Goal: Information Seeking & Learning: Learn about a topic

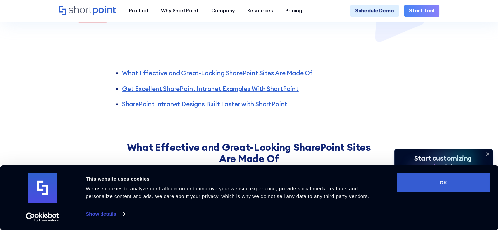
scroll to position [229, 0]
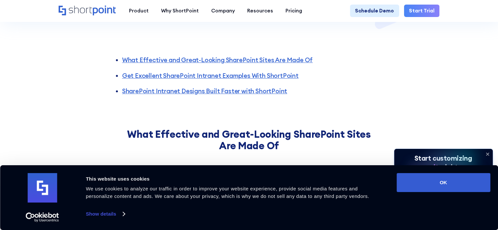
click at [486, 153] on icon at bounding box center [487, 154] width 3 height 3
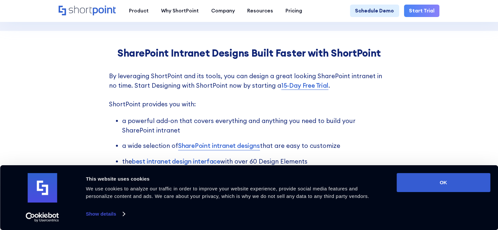
scroll to position [1178, 0]
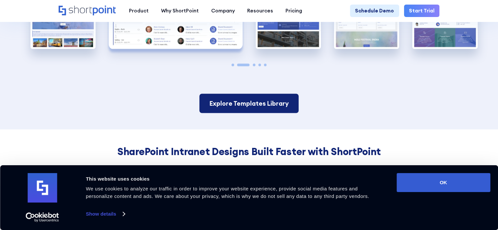
click at [260, 113] on link "Explore Templates Library" at bounding box center [248, 103] width 99 height 19
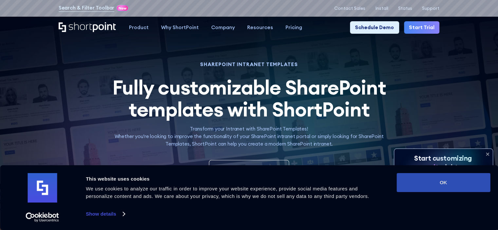
drag, startPoint x: 434, startPoint y: 183, endPoint x: 351, endPoint y: 145, distance: 91.8
click at [433, 183] on button "OK" at bounding box center [443, 182] width 94 height 19
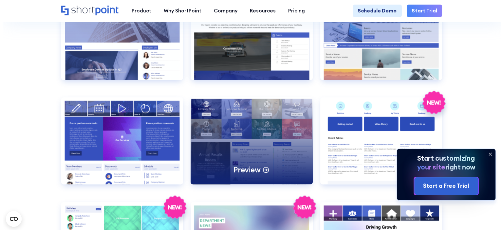
scroll to position [1244, 0]
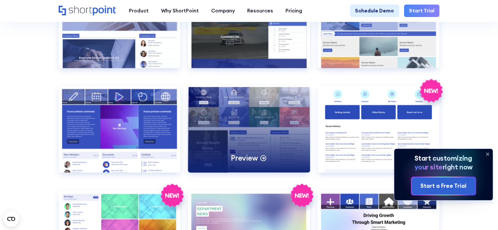
click at [242, 114] on div "Preview" at bounding box center [249, 128] width 122 height 87
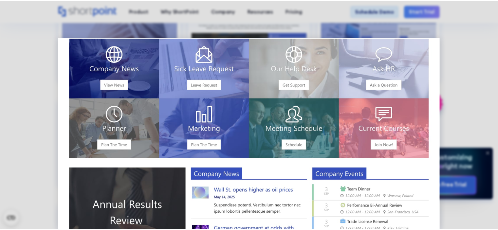
scroll to position [0, 0]
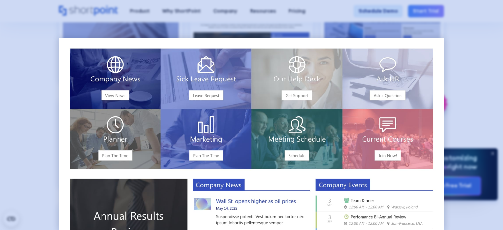
click at [478, 37] on div at bounding box center [251, 115] width 503 height 230
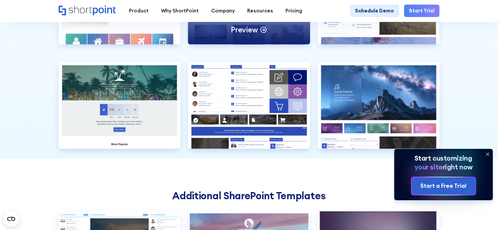
scroll to position [1604, 0]
